Goal: Task Accomplishment & Management: Use online tool/utility

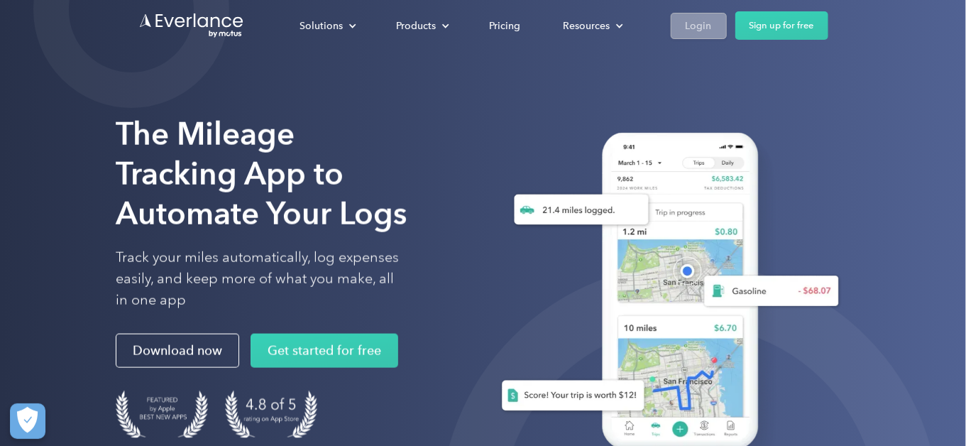
click at [694, 27] on div "Login" at bounding box center [699, 26] width 26 height 18
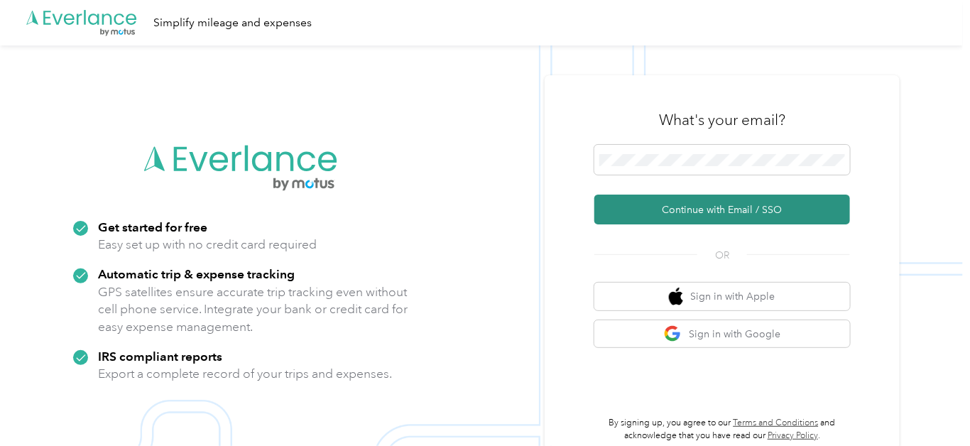
click at [653, 209] on button "Continue with Email / SSO" at bounding box center [722, 210] width 256 height 30
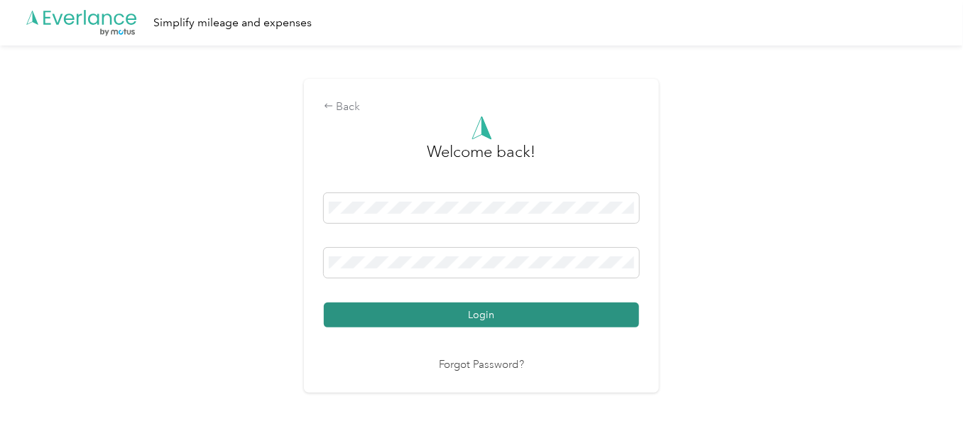
click at [491, 316] on button "Login" at bounding box center [481, 314] width 315 height 25
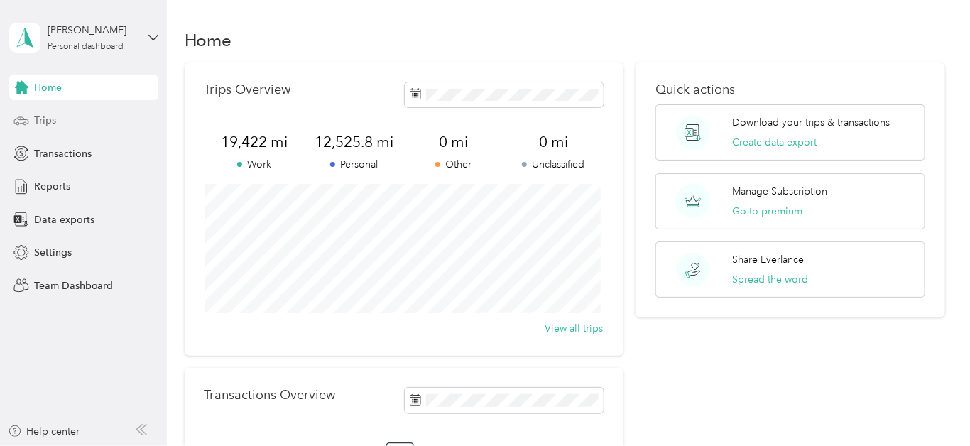
click at [53, 120] on span "Trips" at bounding box center [45, 120] width 22 height 15
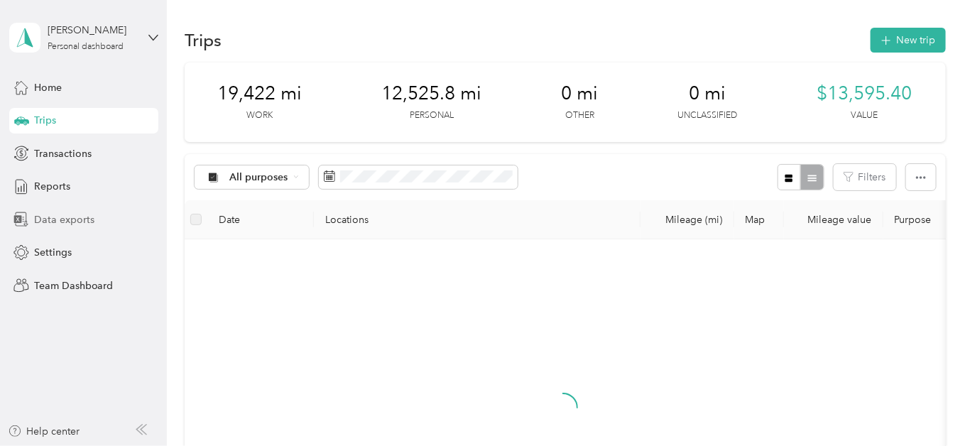
click at [82, 219] on span "Data exports" at bounding box center [64, 219] width 60 height 15
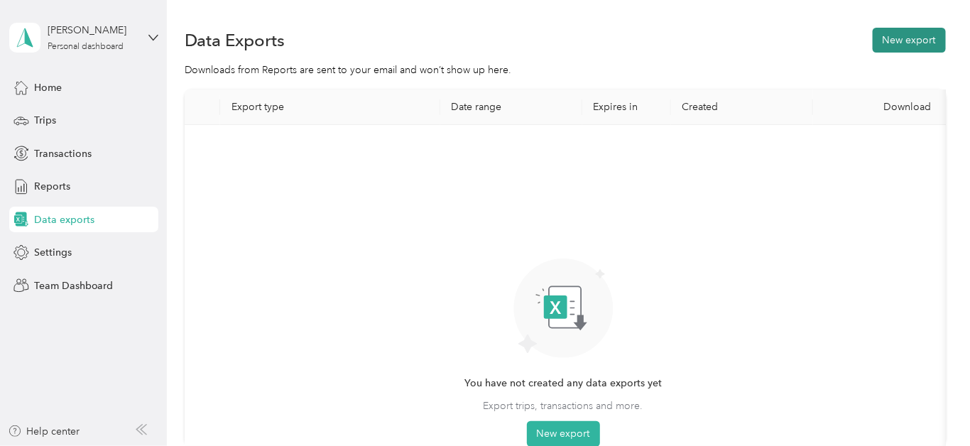
click at [875, 41] on button "New export" at bounding box center [909, 40] width 73 height 25
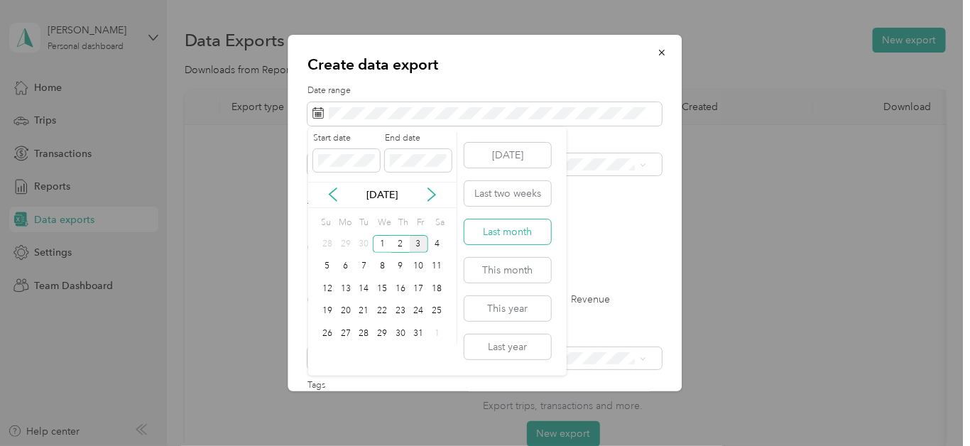
click at [497, 230] on button "Last month" at bounding box center [507, 231] width 87 height 25
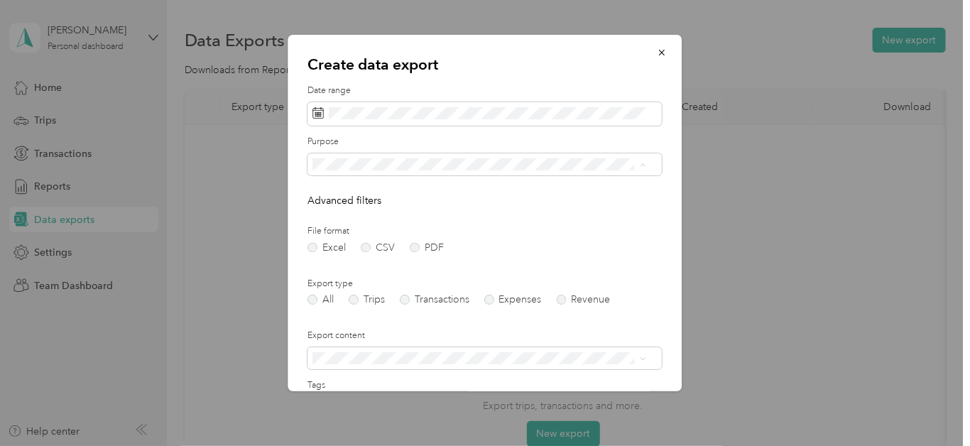
click at [364, 214] on div "Work" at bounding box center [480, 214] width 324 height 15
click at [358, 300] on label "Trips" at bounding box center [367, 300] width 36 height 10
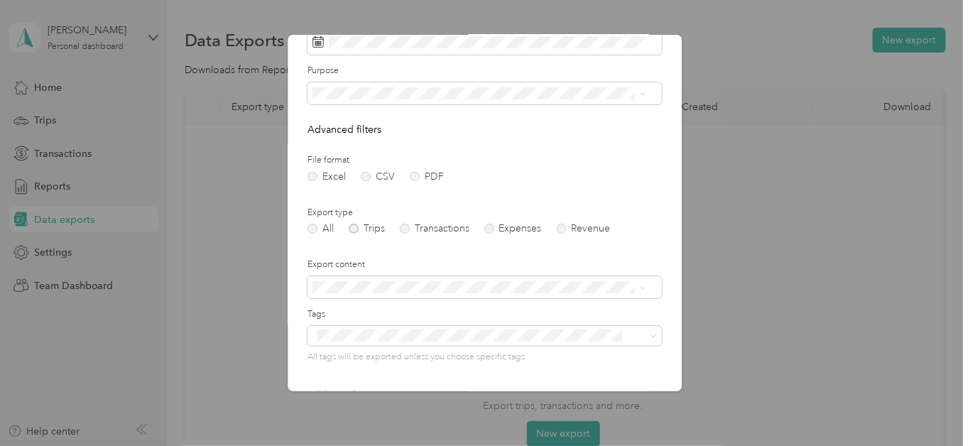
scroll to position [142, 0]
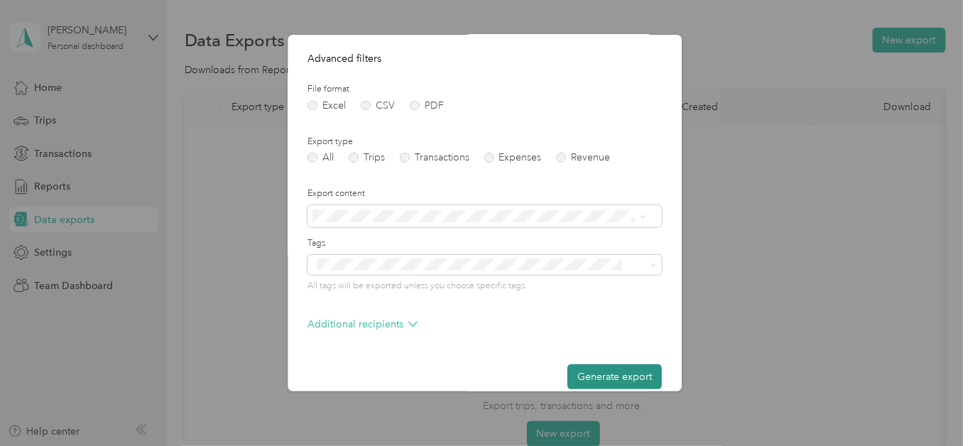
click at [622, 371] on button "Generate export" at bounding box center [615, 376] width 94 height 25
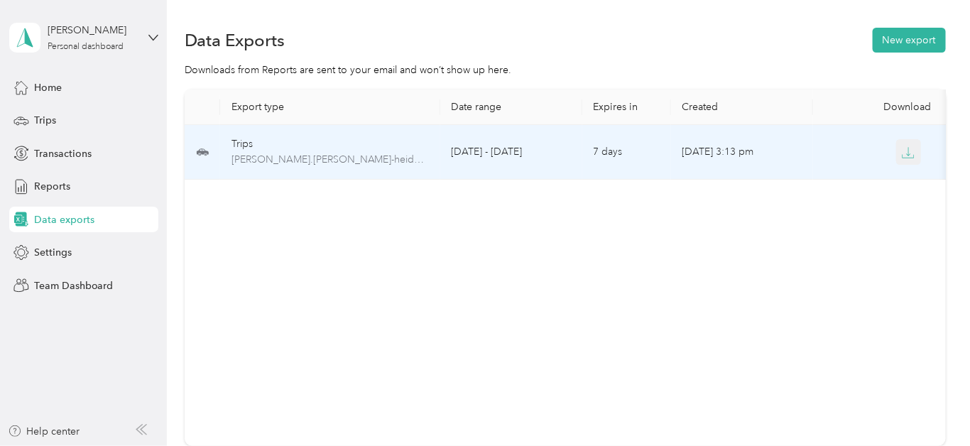
click at [910, 151] on icon "button" at bounding box center [908, 152] width 13 height 13
